Goal: Information Seeking & Learning: Learn about a topic

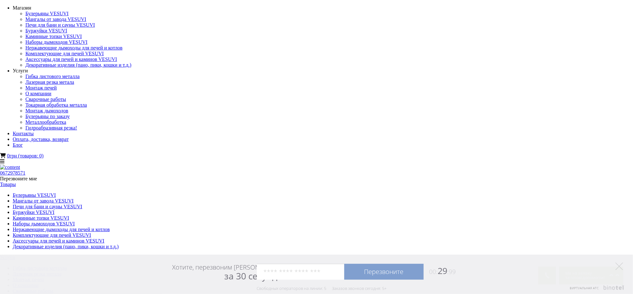
click at [74, 198] on link "Мангалы от завода VESUVI" at bounding box center [43, 200] width 61 height 5
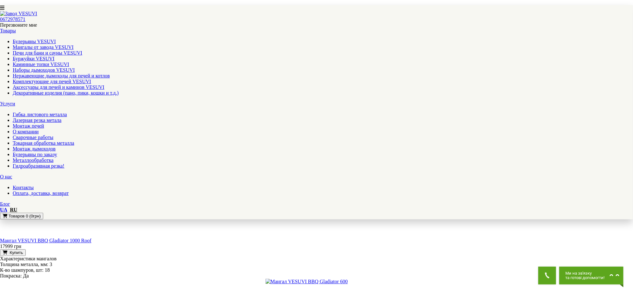
scroll to position [678, 0]
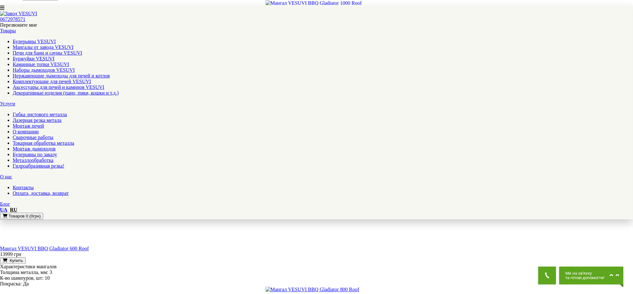
scroll to position [593, 0]
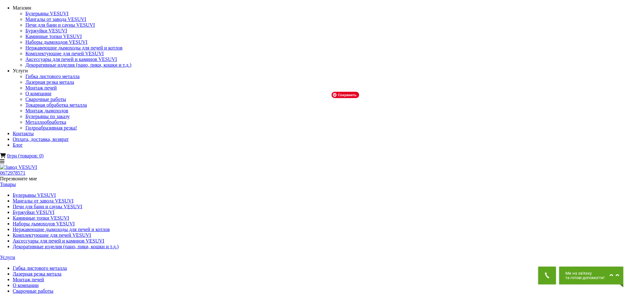
scroll to position [85, 0]
